Goal: Task Accomplishment & Management: Complete application form

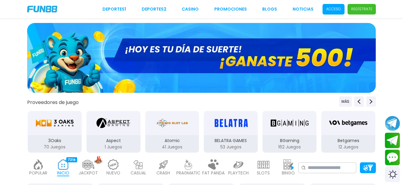
click at [329, 6] on span "Acceso" at bounding box center [334, 9] width 22 height 11
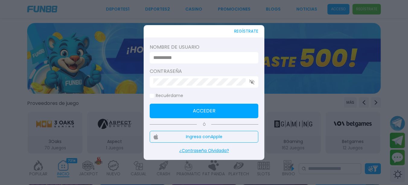
click at [201, 58] on input at bounding box center [202, 57] width 98 height 7
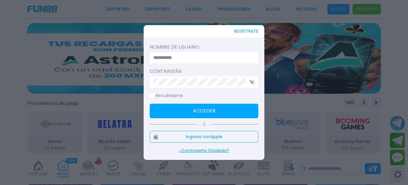
click at [220, 138] on button "Ingresa con Apple" at bounding box center [204, 137] width 109 height 12
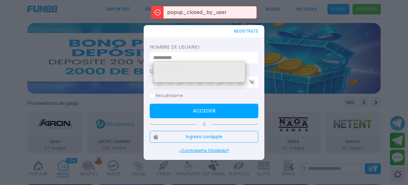
click at [202, 134] on button "Ingresa con Apple" at bounding box center [204, 137] width 109 height 12
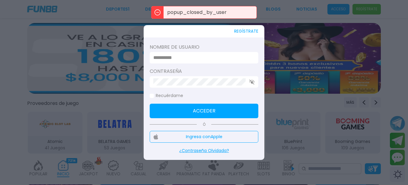
click at [203, 134] on button "Ingresa con Apple" at bounding box center [204, 137] width 109 height 12
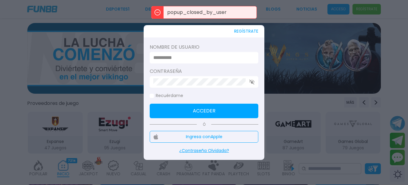
click at [221, 138] on button "Ingresa con Apple" at bounding box center [204, 137] width 109 height 12
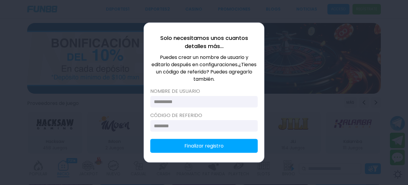
click at [208, 101] on input at bounding box center [202, 101] width 97 height 7
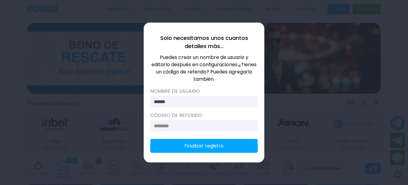
click at [199, 64] on p "Puedes crear un nombre de usuario y editarlo después en configuraciones. ¿Tiene…" at bounding box center [203, 68] width 107 height 29
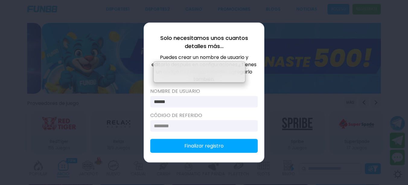
click at [205, 150] on button "Finalizar registro" at bounding box center [203, 146] width 107 height 14
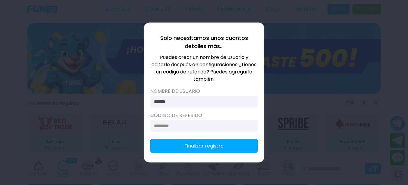
click at [206, 148] on button "Finalizar registro" at bounding box center [203, 146] width 107 height 14
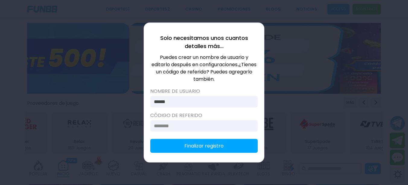
click at [206, 148] on button "Finalizar registro" at bounding box center [203, 146] width 107 height 14
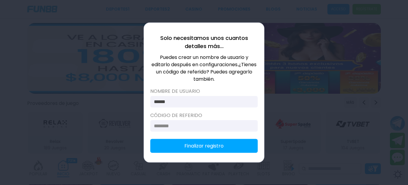
click at [181, 101] on input "******" at bounding box center [202, 101] width 97 height 7
drag, startPoint x: 165, startPoint y: 159, endPoint x: 176, endPoint y: 155, distance: 11.1
click at [170, 159] on div "Solo necesitamos unos cuantos detalles más... Puedes crear un nombre de usuario…" at bounding box center [204, 93] width 121 height 140
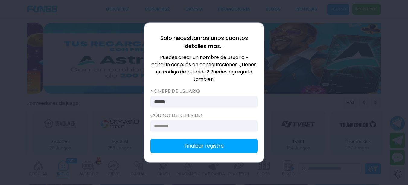
click at [182, 152] on button "Finalizar registro" at bounding box center [203, 146] width 107 height 14
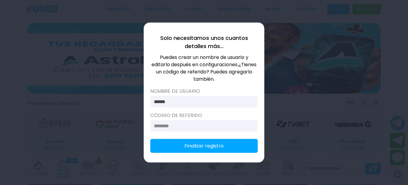
click at [215, 97] on div "******" at bounding box center [203, 101] width 107 height 11
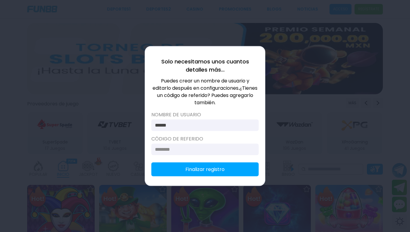
click at [179, 125] on input "******" at bounding box center [203, 125] width 97 height 7
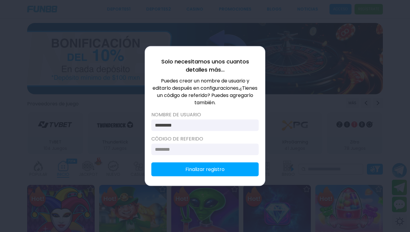
type input "*********"
click at [189, 174] on button "Finalizar registro" at bounding box center [204, 169] width 107 height 14
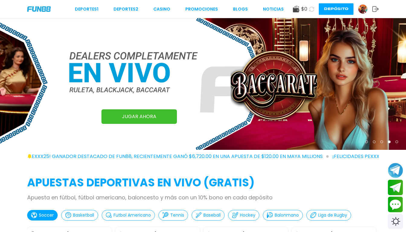
scroll to position [100, 0]
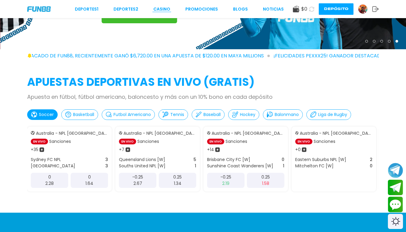
click at [165, 9] on link "CASINO" at bounding box center [161, 9] width 17 height 6
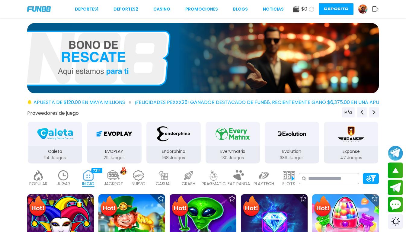
click at [199, 69] on img at bounding box center [202, 58] width 351 height 70
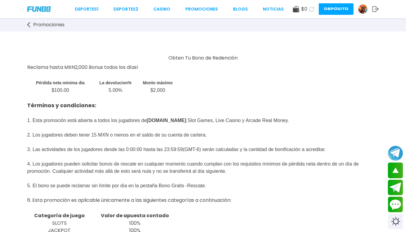
click at [293, 8] on use at bounding box center [296, 9] width 6 height 7
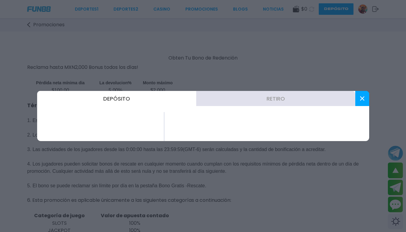
click at [363, 97] on use at bounding box center [362, 98] width 4 height 4
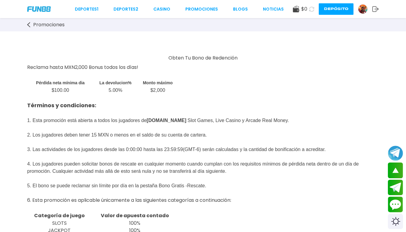
click at [368, 12] on link at bounding box center [365, 9] width 14 height 10
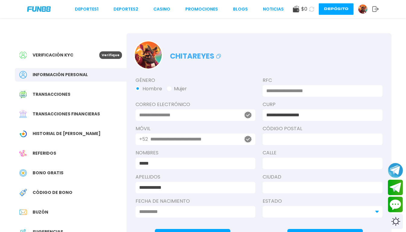
click at [49, 171] on span "Bono Gratis" at bounding box center [48, 173] width 31 height 6
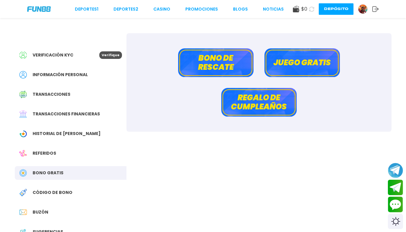
click at [290, 61] on button "Juego gratis" at bounding box center [301, 62] width 75 height 29
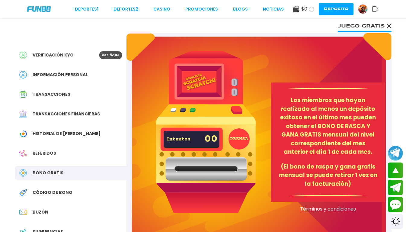
click at [40, 167] on div "Bono Gratis" at bounding box center [71, 173] width 112 height 14
click at [94, 55] on div "Verificación KYC" at bounding box center [59, 55] width 80 height 8
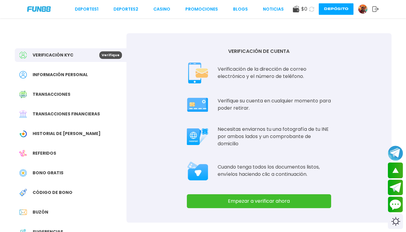
click at [221, 184] on button "Empezar a verificar ahora" at bounding box center [259, 201] width 144 height 14
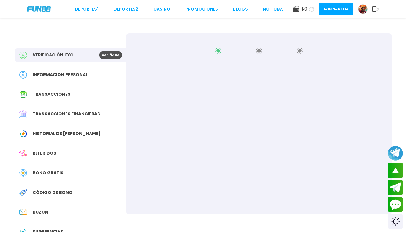
click at [240, 49] on div at bounding box center [258, 51] width 87 height 6
click at [53, 184] on span "Código de bono" at bounding box center [53, 192] width 40 height 6
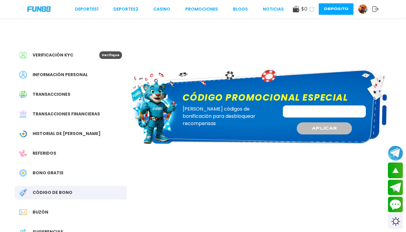
click at [47, 166] on div "Bono Gratis" at bounding box center [71, 173] width 112 height 14
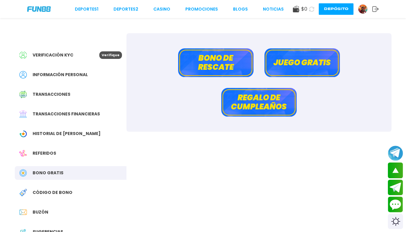
click at [228, 68] on button "Bono de rescate" at bounding box center [215, 62] width 75 height 29
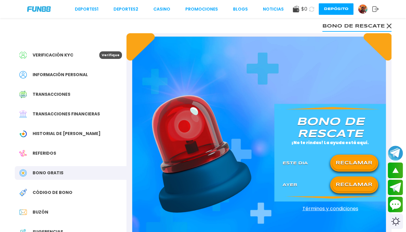
click at [348, 164] on button "RECLAMAR" at bounding box center [354, 163] width 44 height 13
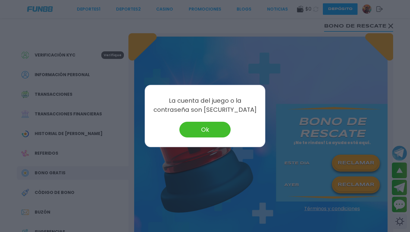
click at [202, 128] on button "Ok" at bounding box center [204, 130] width 51 height 16
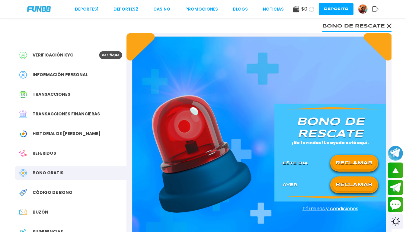
click at [350, 167] on button "RECLAMAR" at bounding box center [354, 163] width 44 height 13
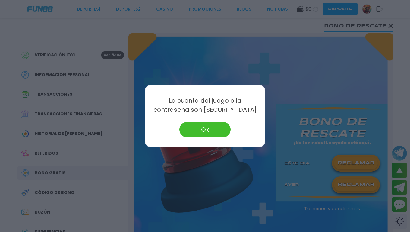
click at [205, 130] on button "Ok" at bounding box center [204, 130] width 51 height 16
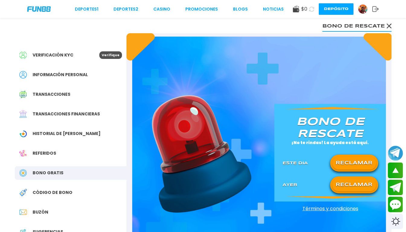
click at [359, 10] on img at bounding box center [362, 9] width 9 height 9
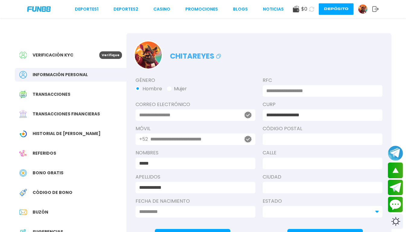
click at [376, 8] on use at bounding box center [375, 8] width 6 height 5
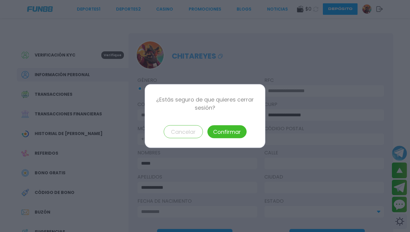
click at [214, 130] on button "Confirmar" at bounding box center [227, 131] width 39 height 13
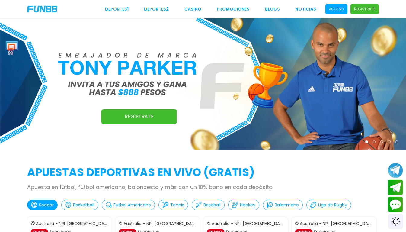
click at [334, 5] on span "Acceso" at bounding box center [336, 9] width 22 height 11
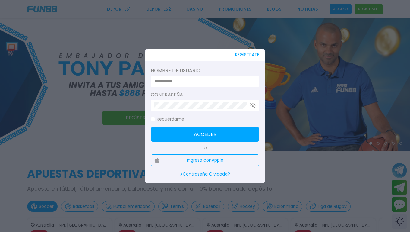
click at [188, 80] on input at bounding box center [203, 81] width 98 height 7
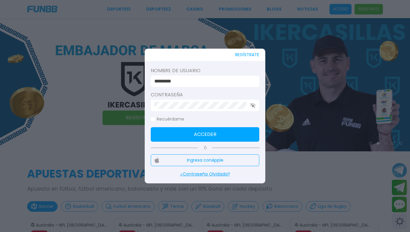
type input "*********"
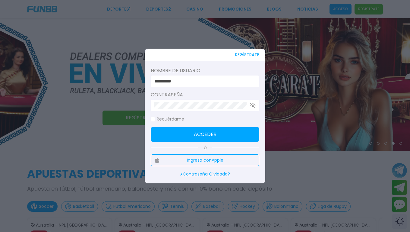
click button "Acceder" at bounding box center [205, 134] width 109 height 14
